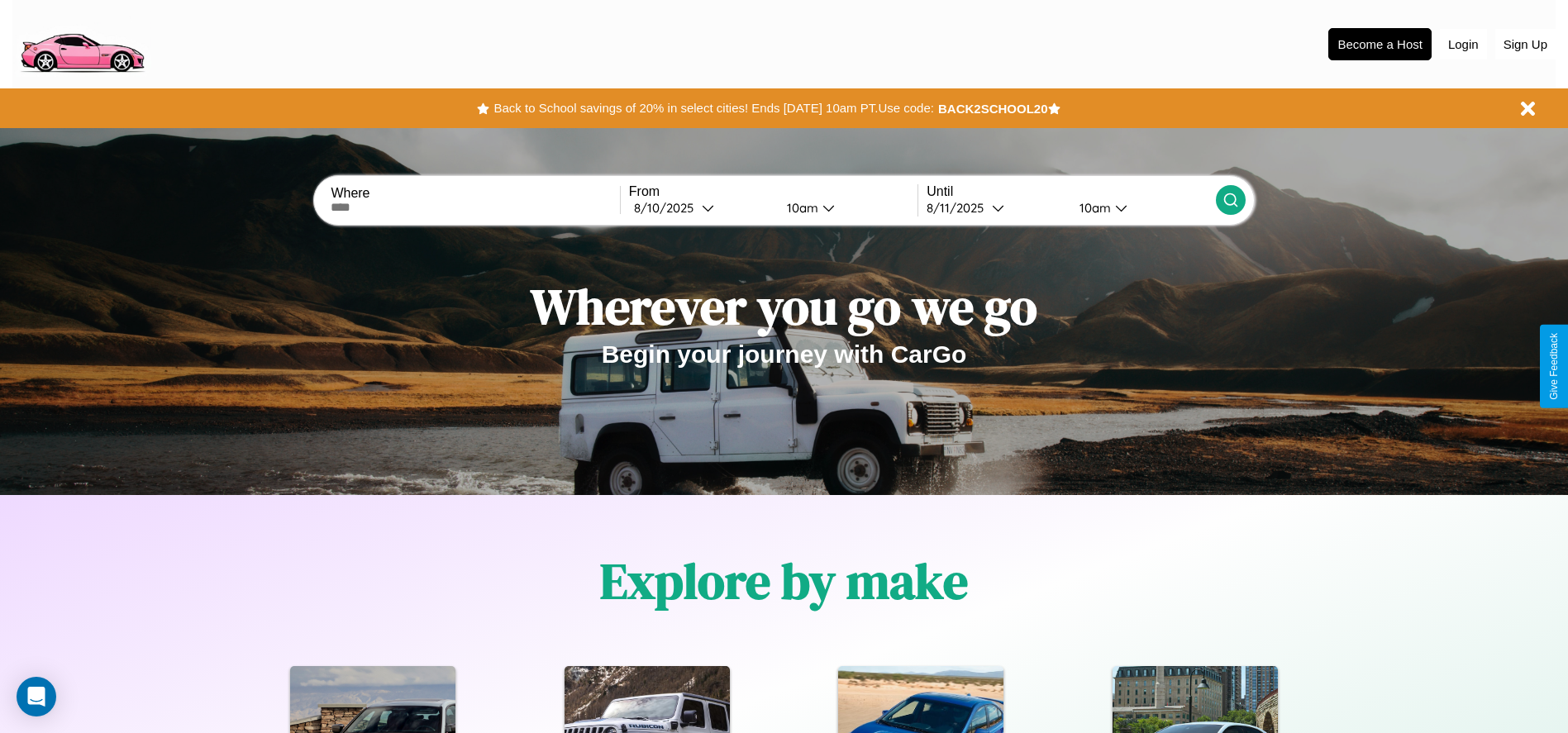
scroll to position [343, 0]
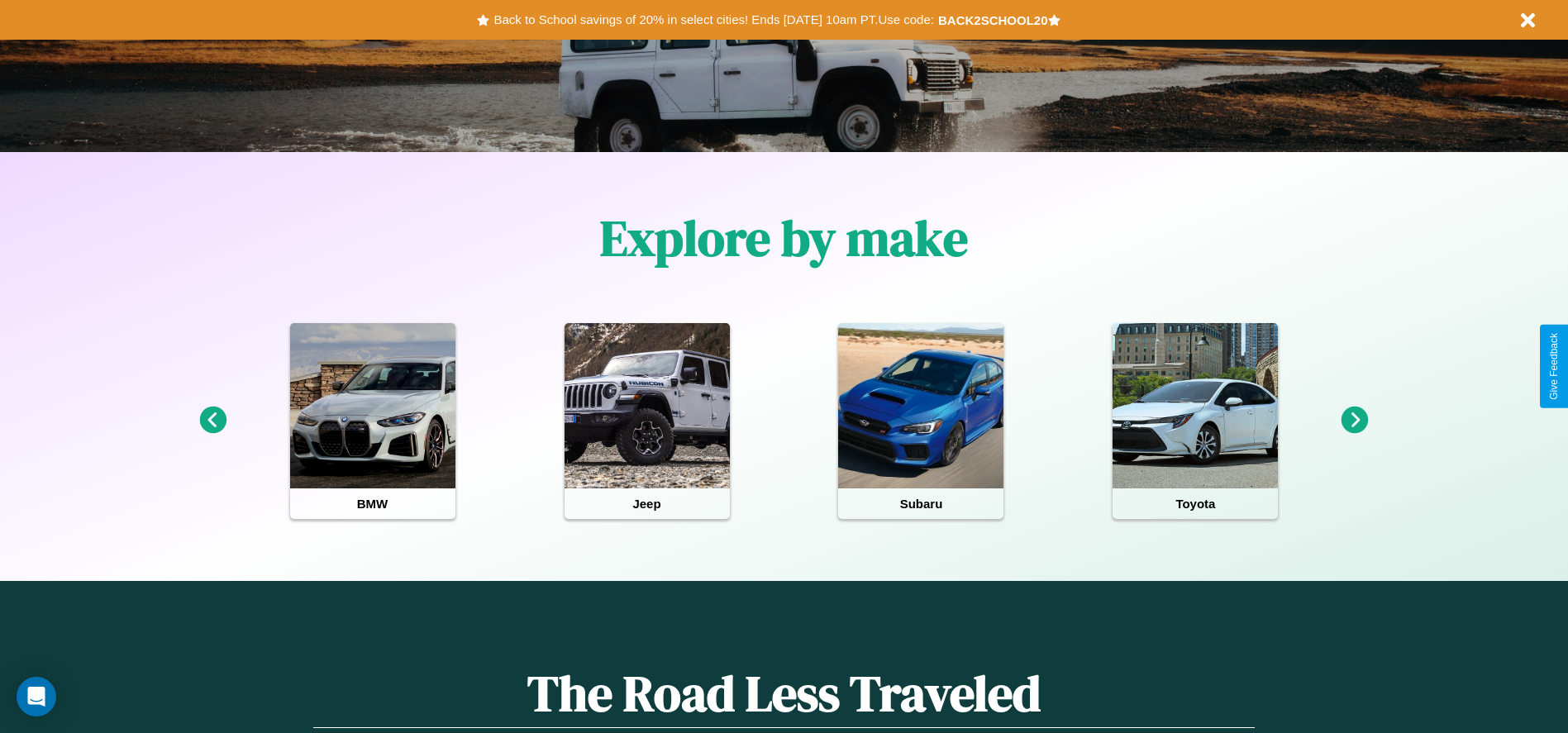
click at [213, 421] on icon at bounding box center [213, 421] width 27 height 27
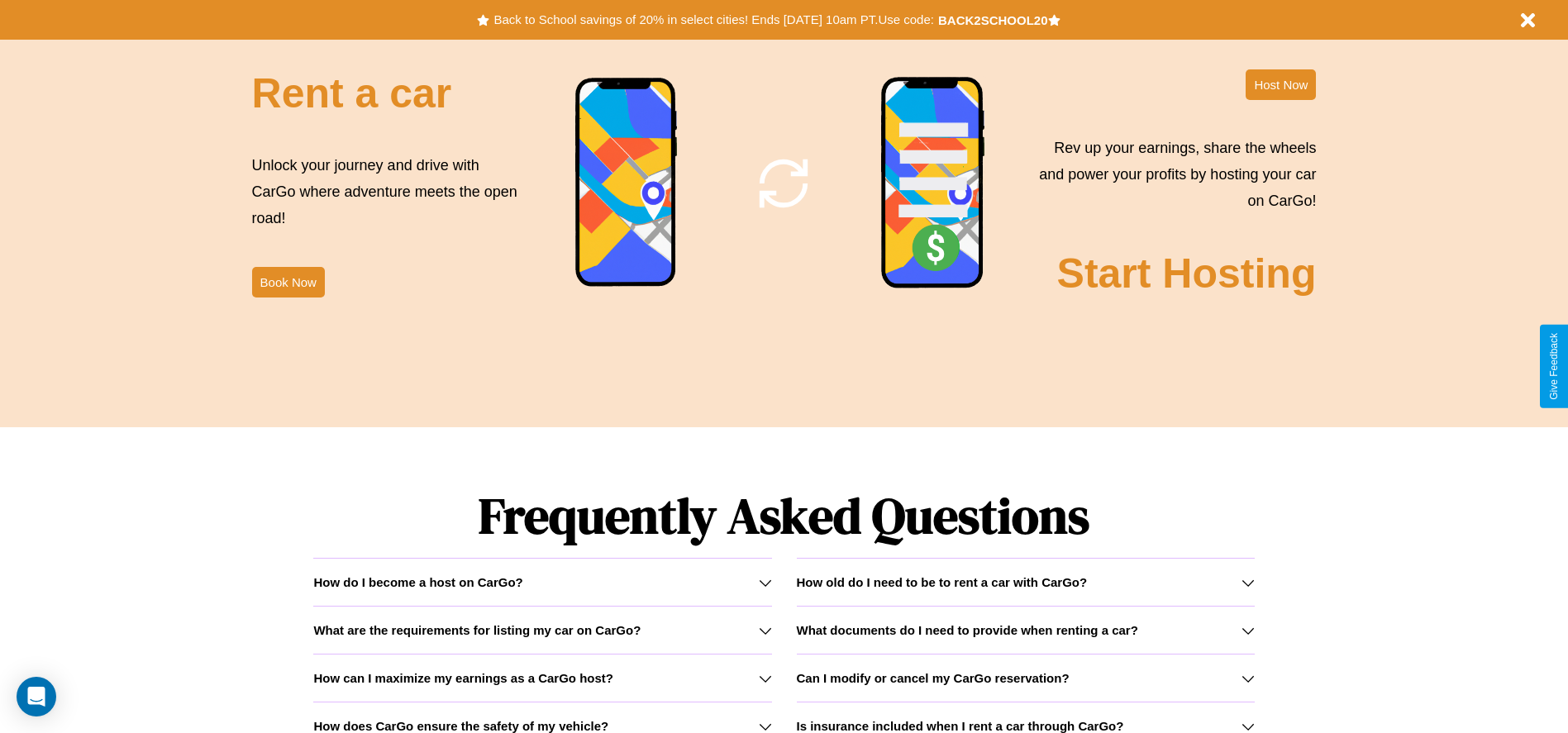
scroll to position [2371, 0]
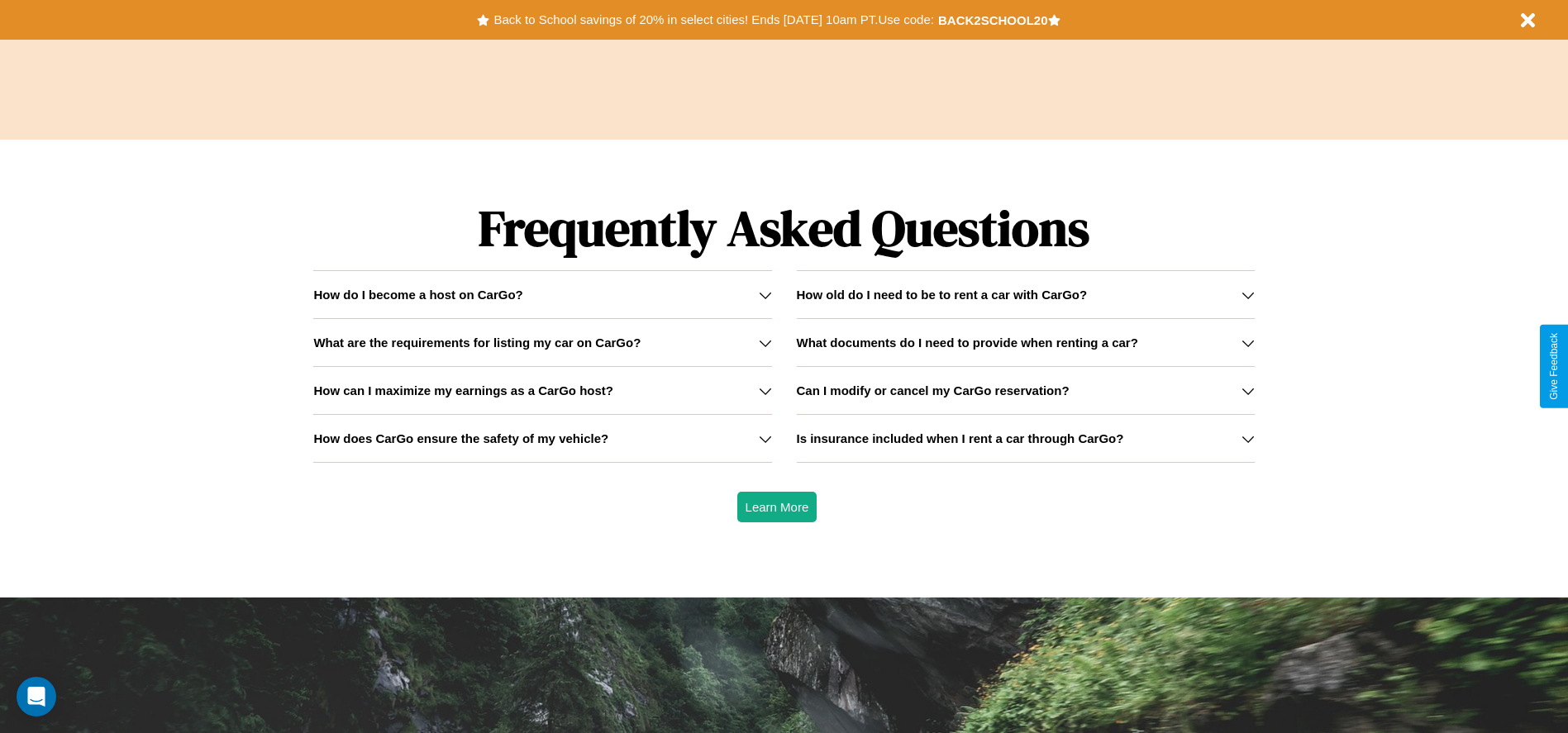
click at [542, 294] on div "How do I become a host on CarGo?" at bounding box center [542, 295] width 458 height 14
click at [764, 438] on icon at bounding box center [765, 439] width 14 height 14
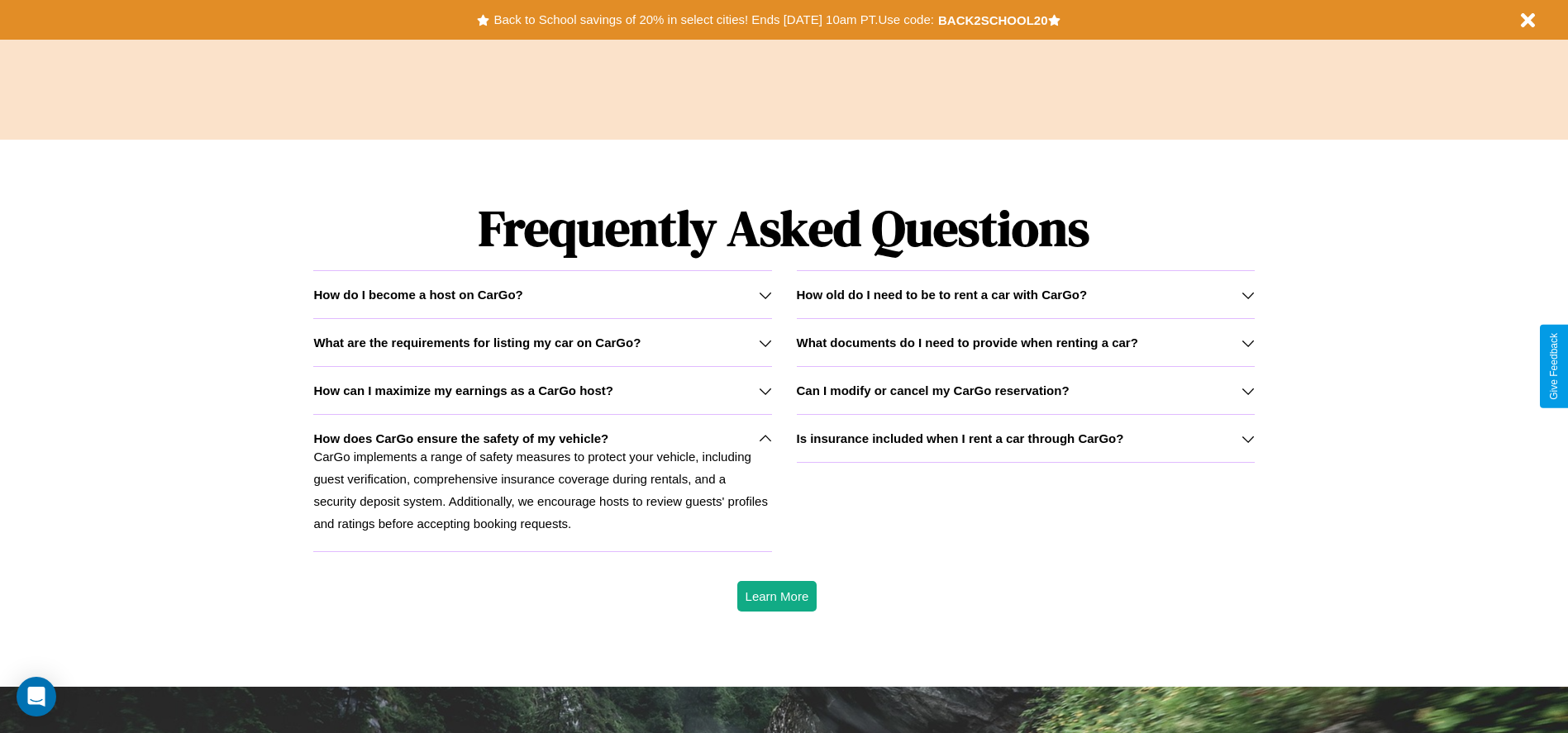
click at [1247, 438] on icon at bounding box center [1248, 439] width 14 height 14
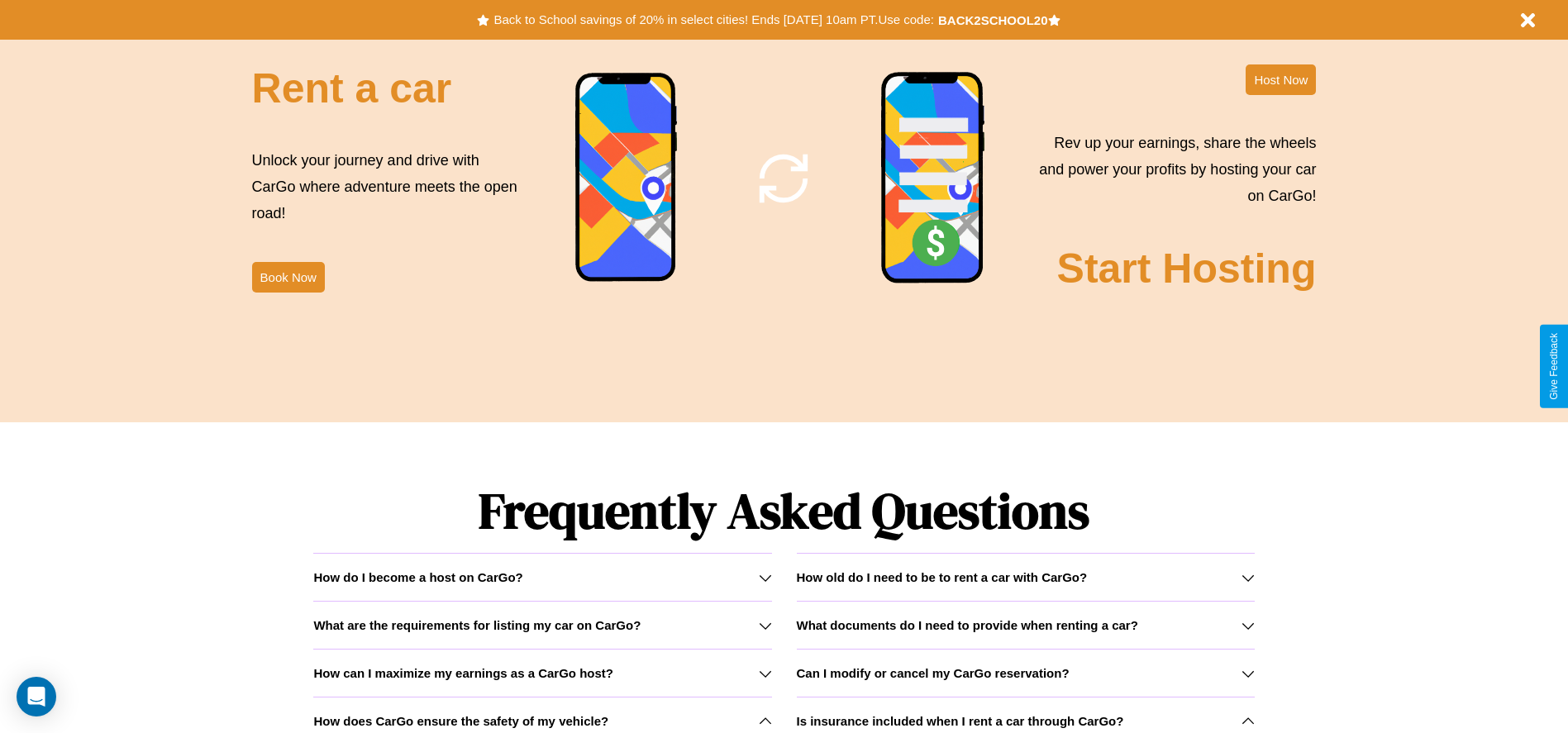
scroll to position [2000, 0]
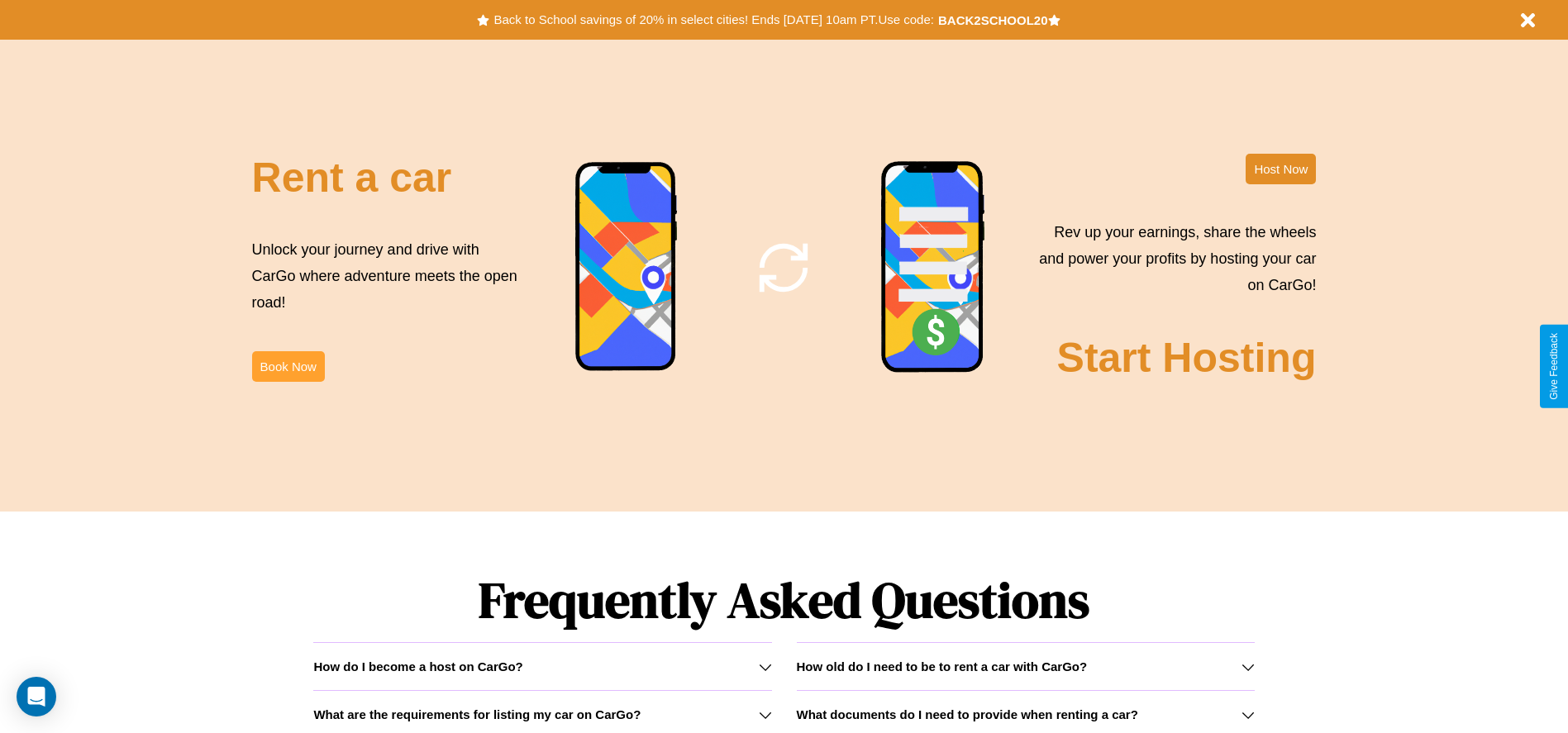
click at [288, 366] on button "Book Now" at bounding box center [289, 366] width 73 height 30
